Goal: Navigation & Orientation: Go to known website

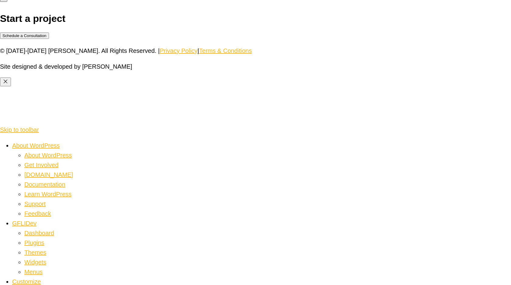
scroll to position [1533, 0]
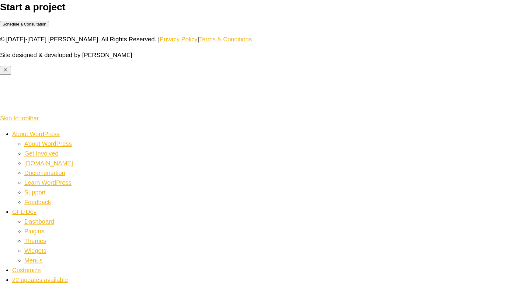
scroll to position [1533, 0]
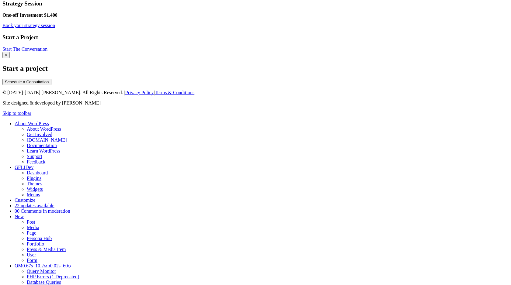
scroll to position [837, 0]
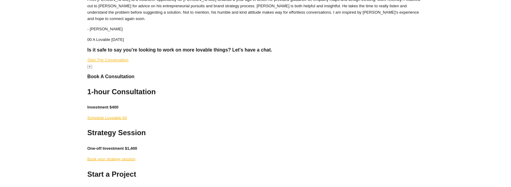
scroll to position [1236, 0]
